Goal: Navigation & Orientation: Find specific page/section

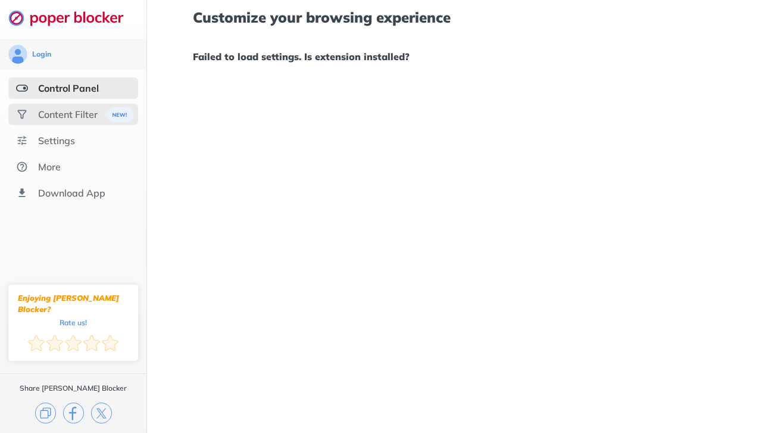
click at [74, 117] on div "Content Filter" at bounding box center [67, 114] width 59 height 12
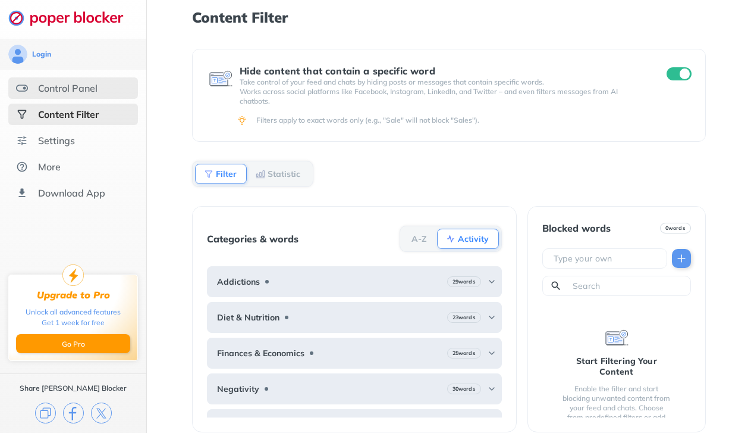
click at [39, 90] on div "Control Panel" at bounding box center [67, 88] width 59 height 12
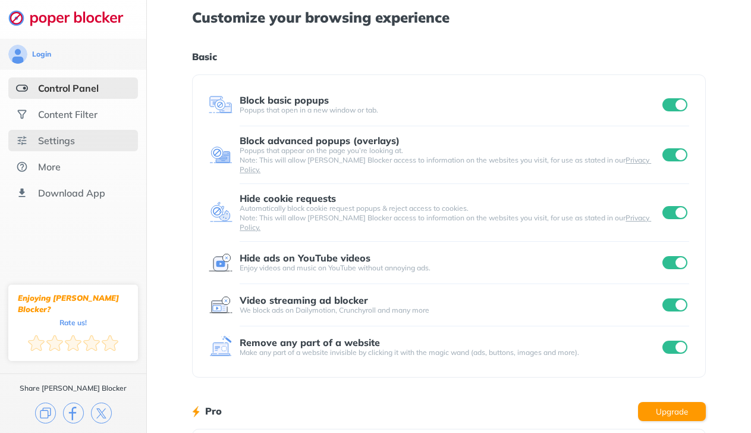
click at [63, 142] on div "Settings" at bounding box center [56, 140] width 37 height 12
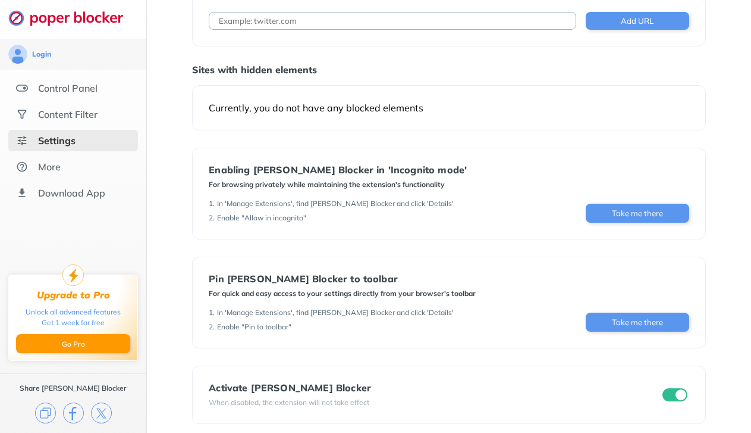
scroll to position [83, 0]
